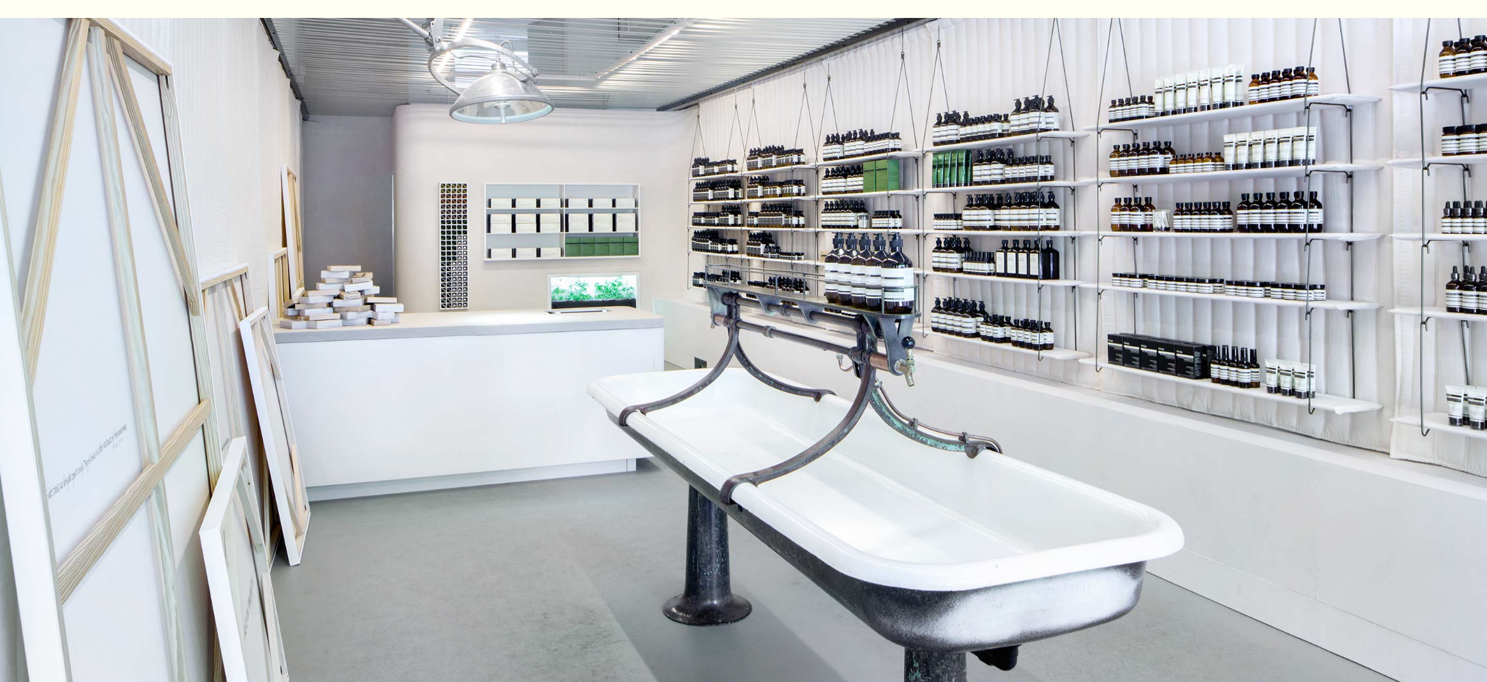
scroll to position [446, 0]
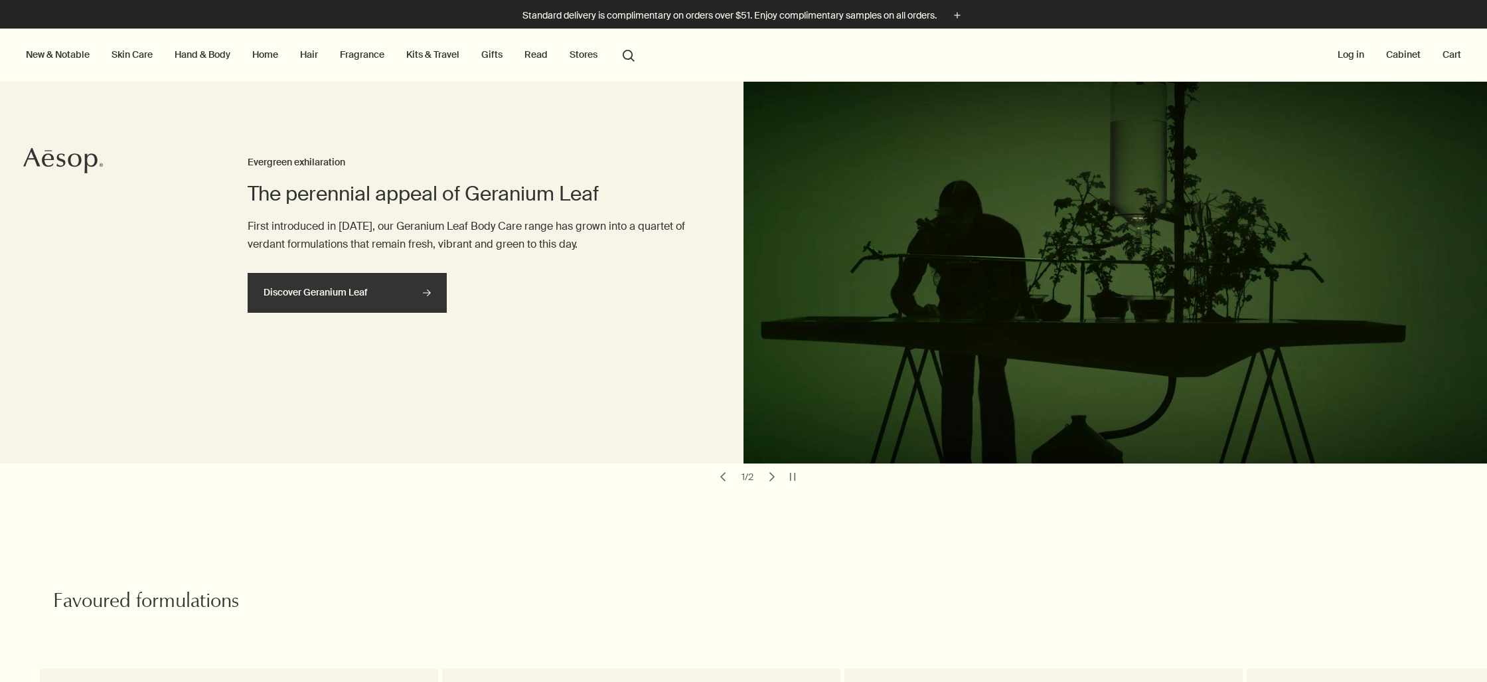
scroll to position [2, 0]
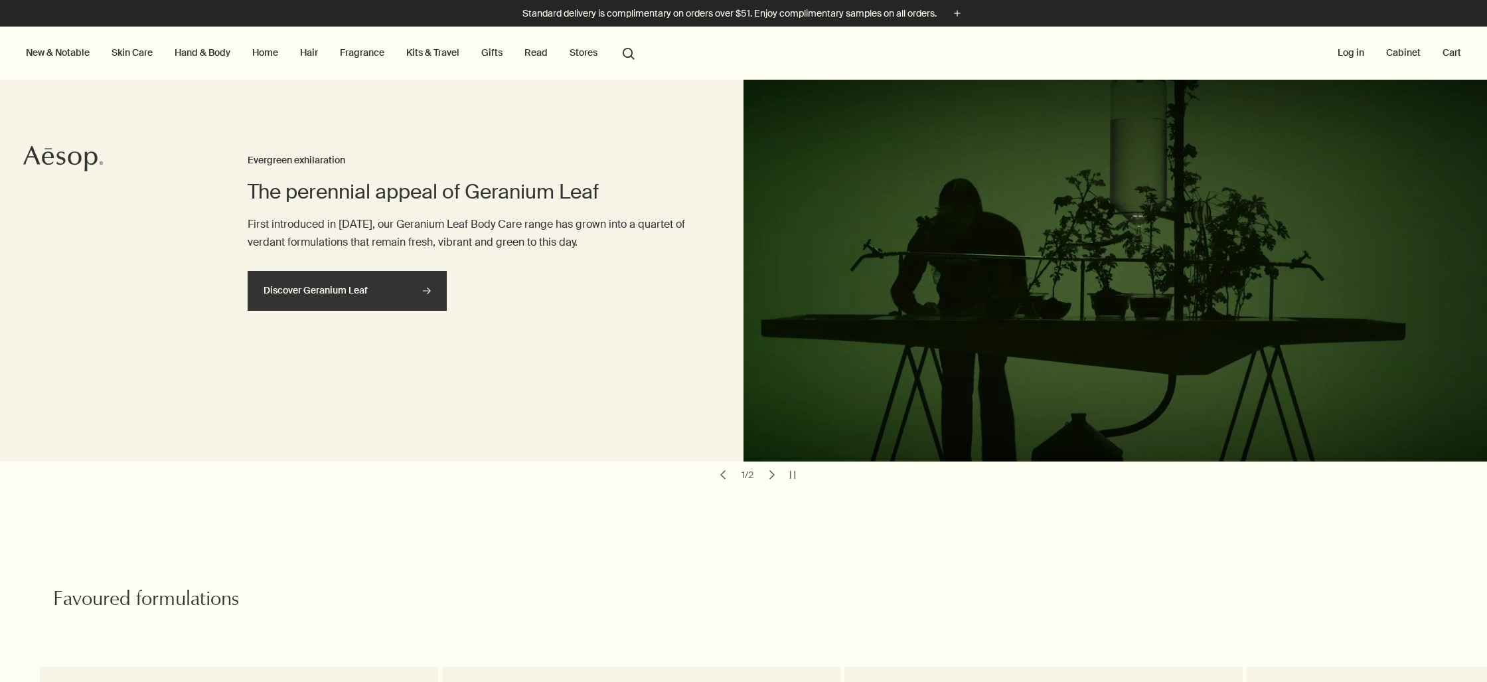
click at [407, 287] on link "Discover Geranium Leaf rightArrow" at bounding box center [347, 291] width 199 height 40
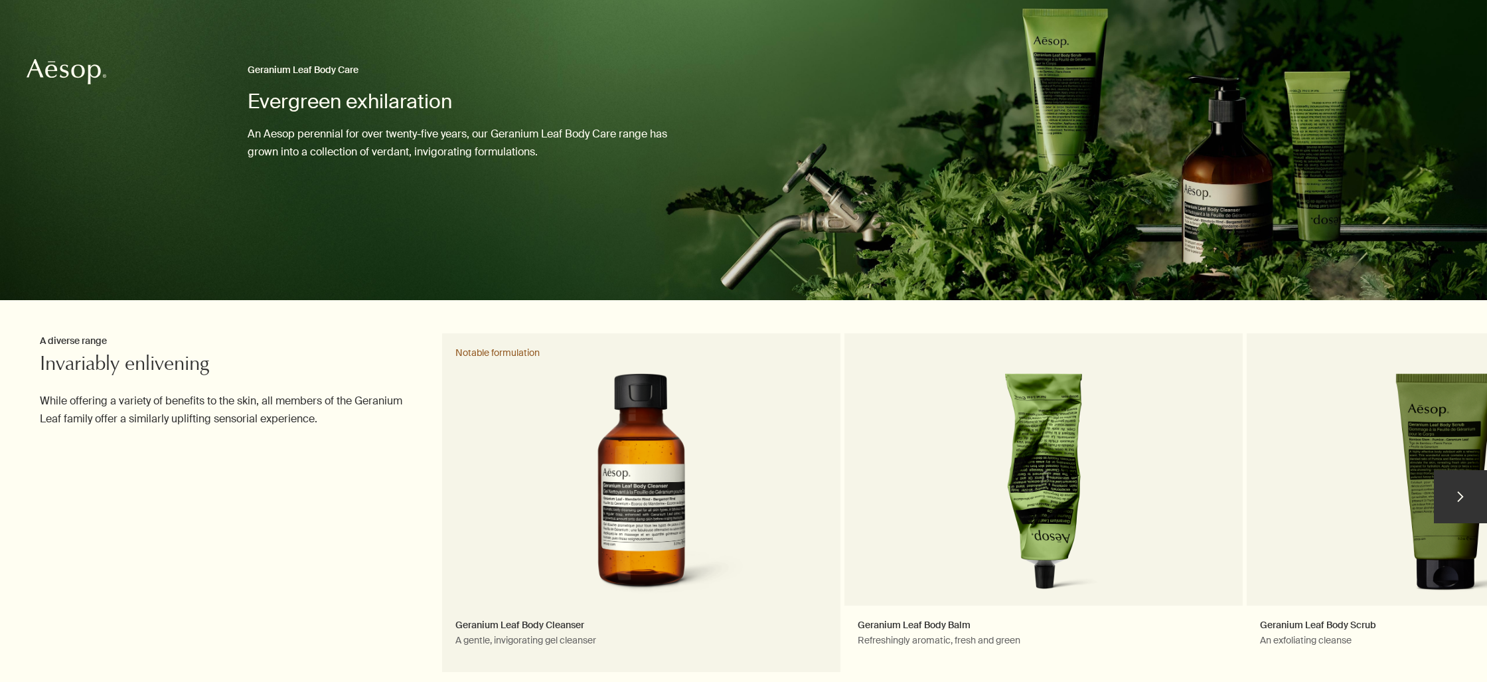
scroll to position [167, 0]
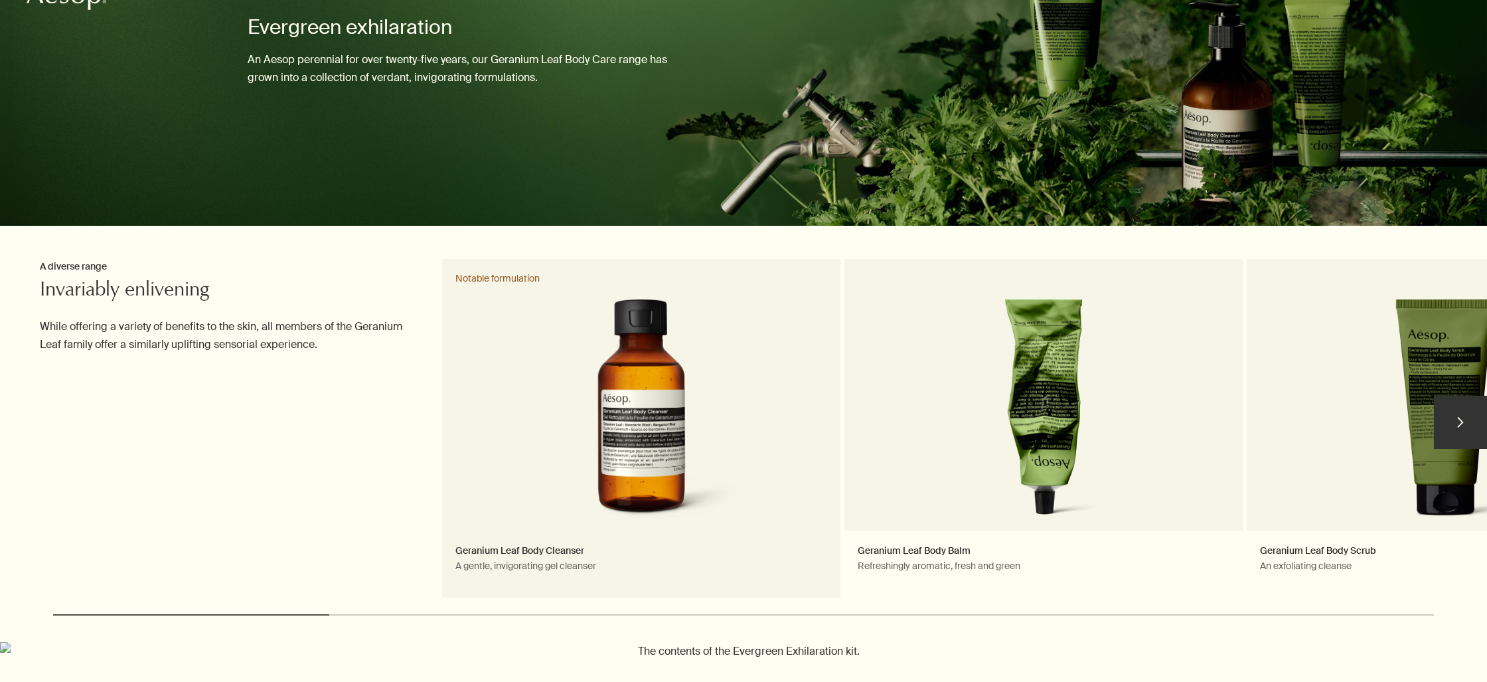
click at [636, 407] on link "Geranium Leaf Body Cleanser A gentle, invigorating gel cleanser Notable formula…" at bounding box center [641, 428] width 398 height 338
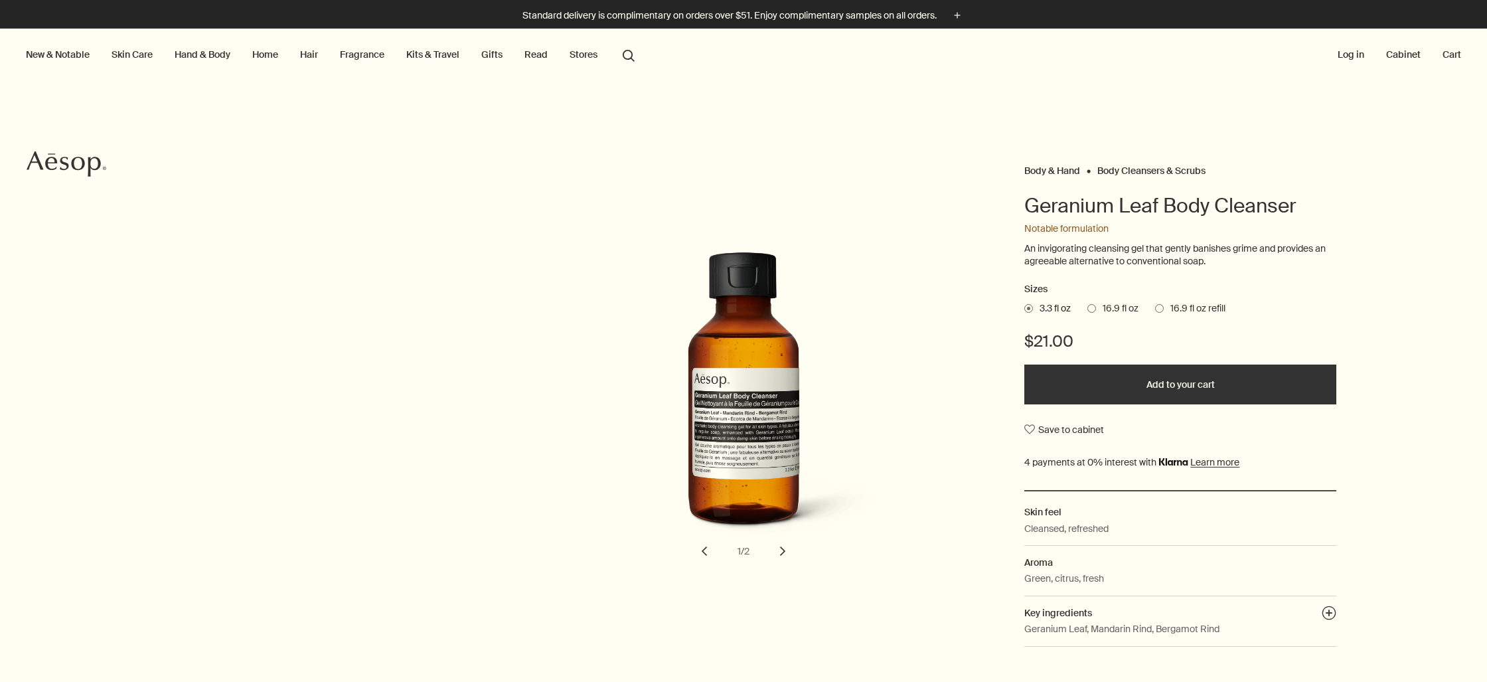
click at [1092, 309] on span at bounding box center [1091, 308] width 9 height 9
click at [1087, 309] on input "16.9 fl oz" at bounding box center [1087, 306] width 0 height 9
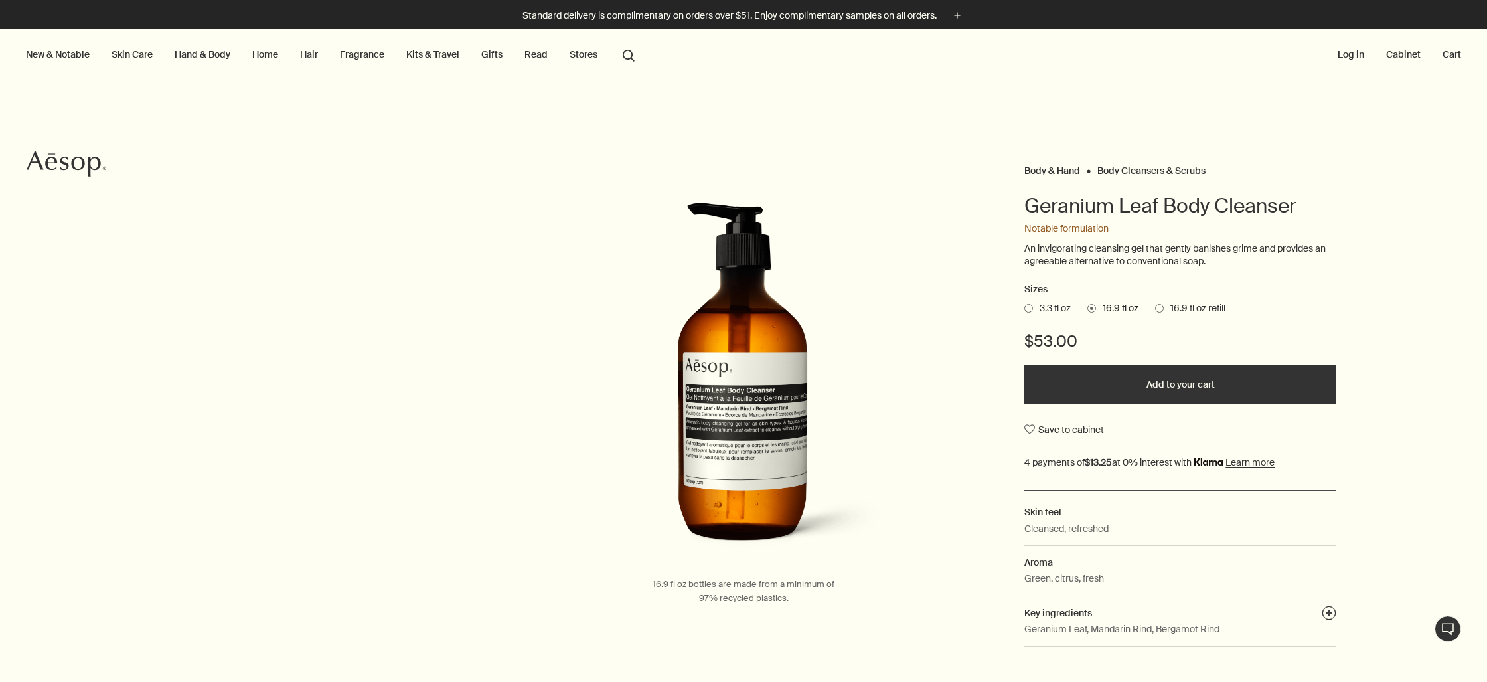
click at [1030, 309] on span at bounding box center [1028, 308] width 9 height 9
click at [1024, 309] on input "3.3 fl oz" at bounding box center [1024, 306] width 0 height 9
